Goal: Find specific page/section: Find specific page/section

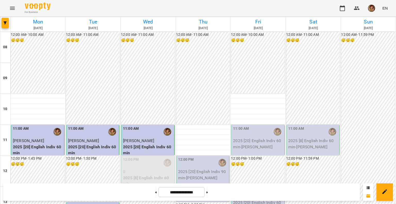
scroll to position [309, 0]
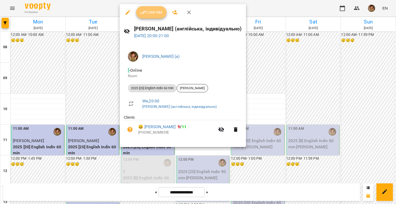
click at [147, 13] on span "Confirm" at bounding box center [151, 12] width 22 height 6
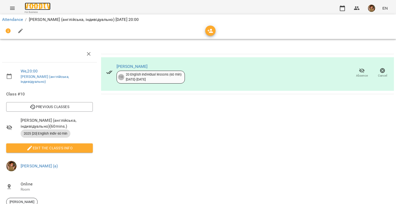
click at [36, 5] on img at bounding box center [38, 6] width 26 height 7
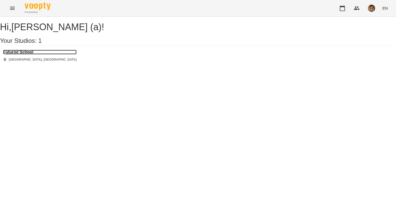
click at [32, 54] on h3 "Futurist School" at bounding box center [39, 52] width 73 height 5
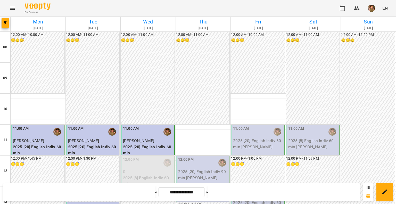
scroll to position [284, 0]
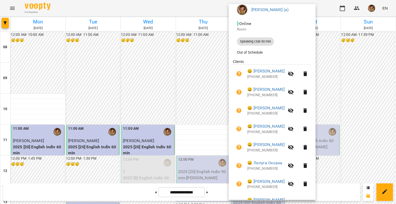
scroll to position [0, 0]
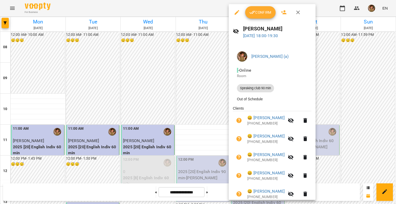
click at [299, 14] on icon "button" at bounding box center [298, 13] width 4 height 4
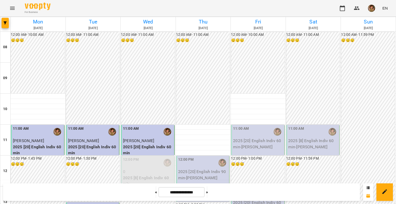
scroll to position [77, 0]
click at [370, 9] on img "button" at bounding box center [371, 8] width 7 height 7
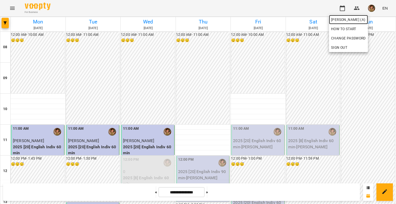
click at [357, 21] on span "[PERSON_NAME] (а)" at bounding box center [348, 20] width 35 height 6
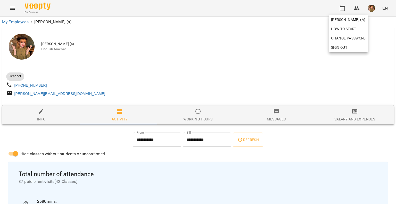
click at [86, 147] on div at bounding box center [198, 102] width 396 height 204
